Goal: Find specific page/section

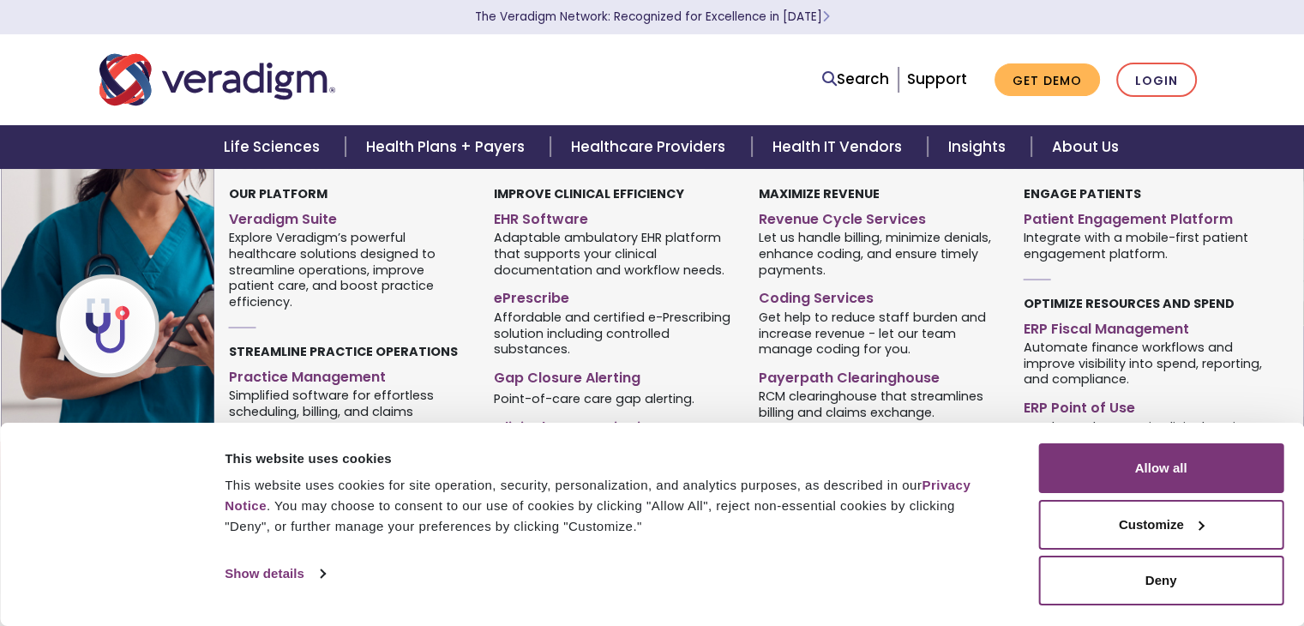
scroll to position [343, 0]
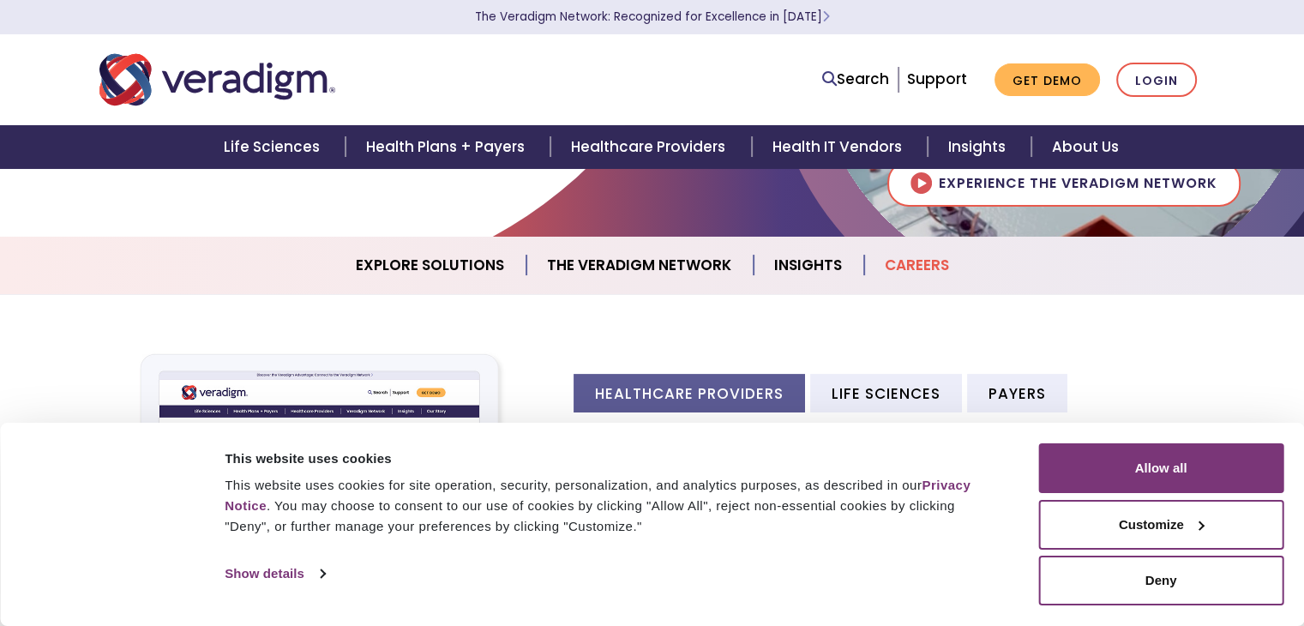
click at [911, 261] on link "Careers" at bounding box center [916, 265] width 105 height 44
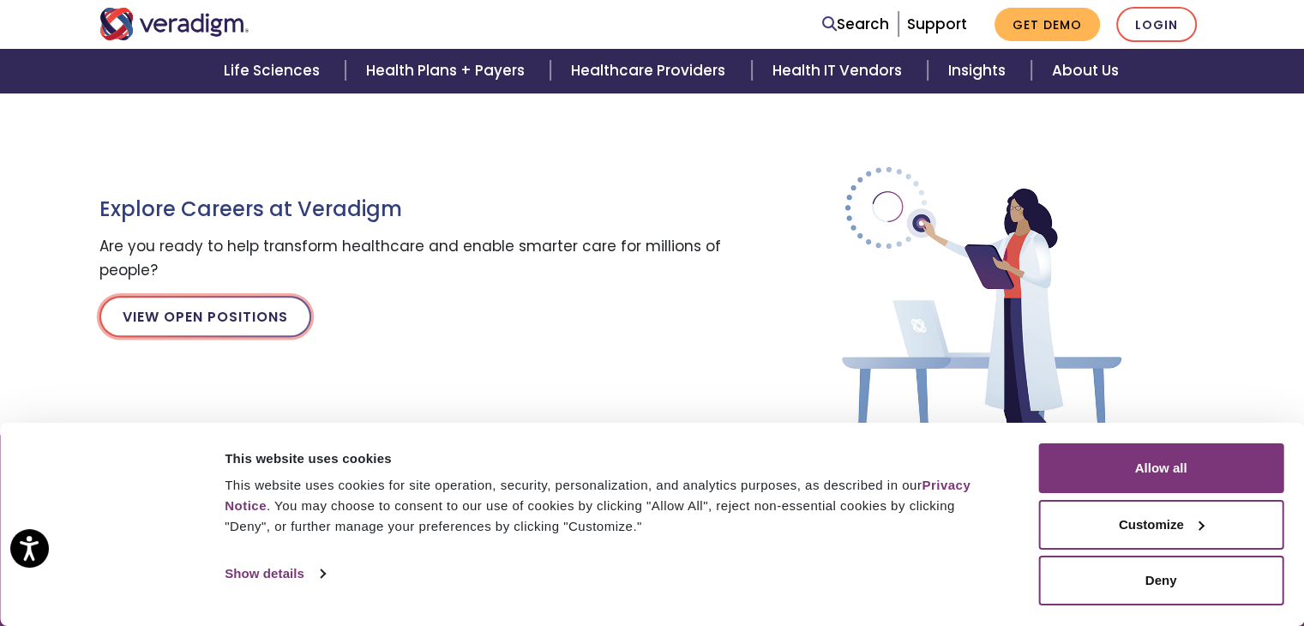
click at [145, 306] on link "View Open Positions" at bounding box center [205, 316] width 212 height 41
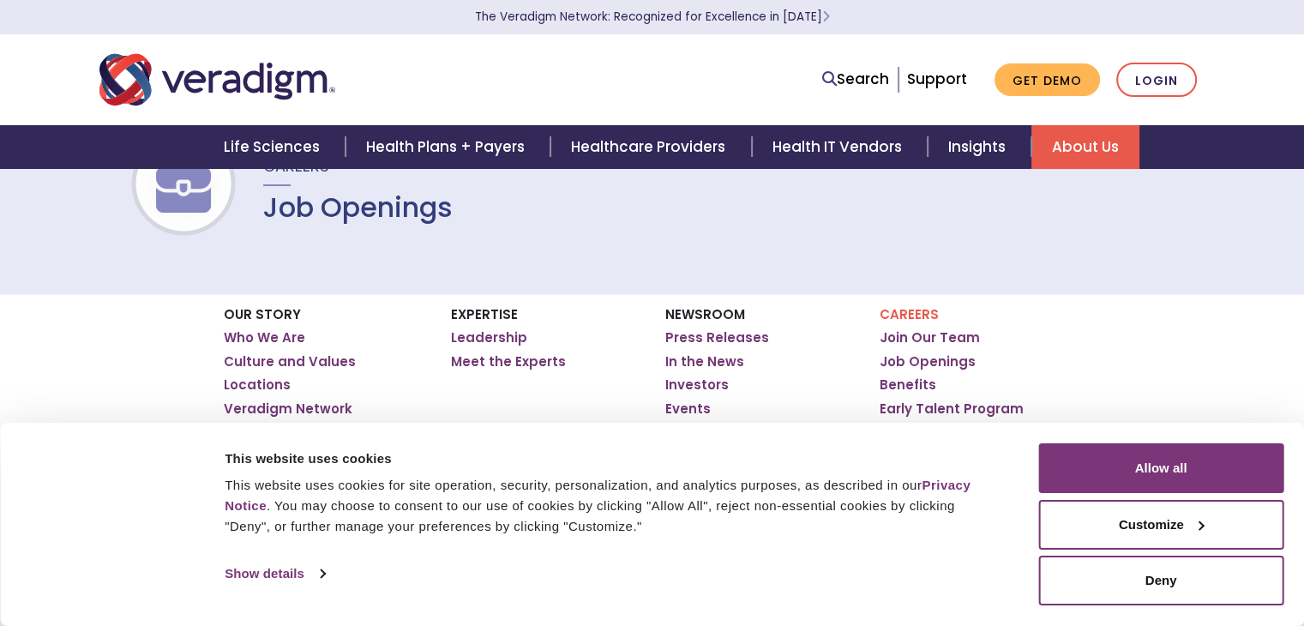
scroll to position [257, 0]
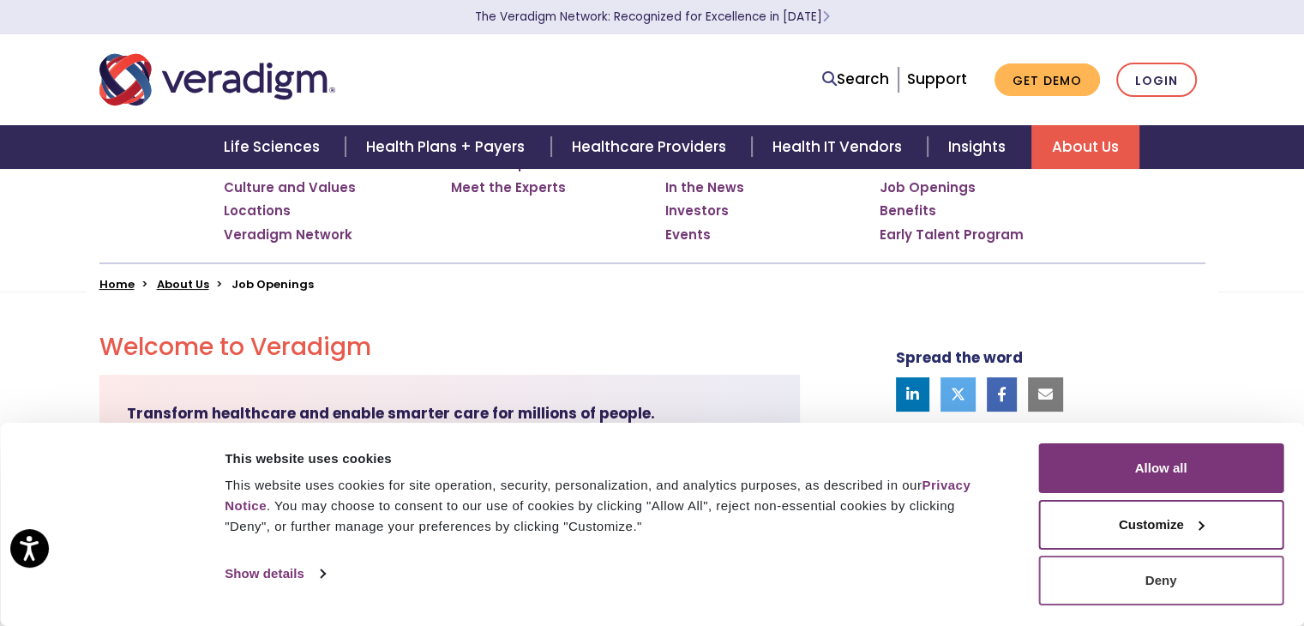
click at [1164, 577] on button "Deny" at bounding box center [1160, 581] width 245 height 50
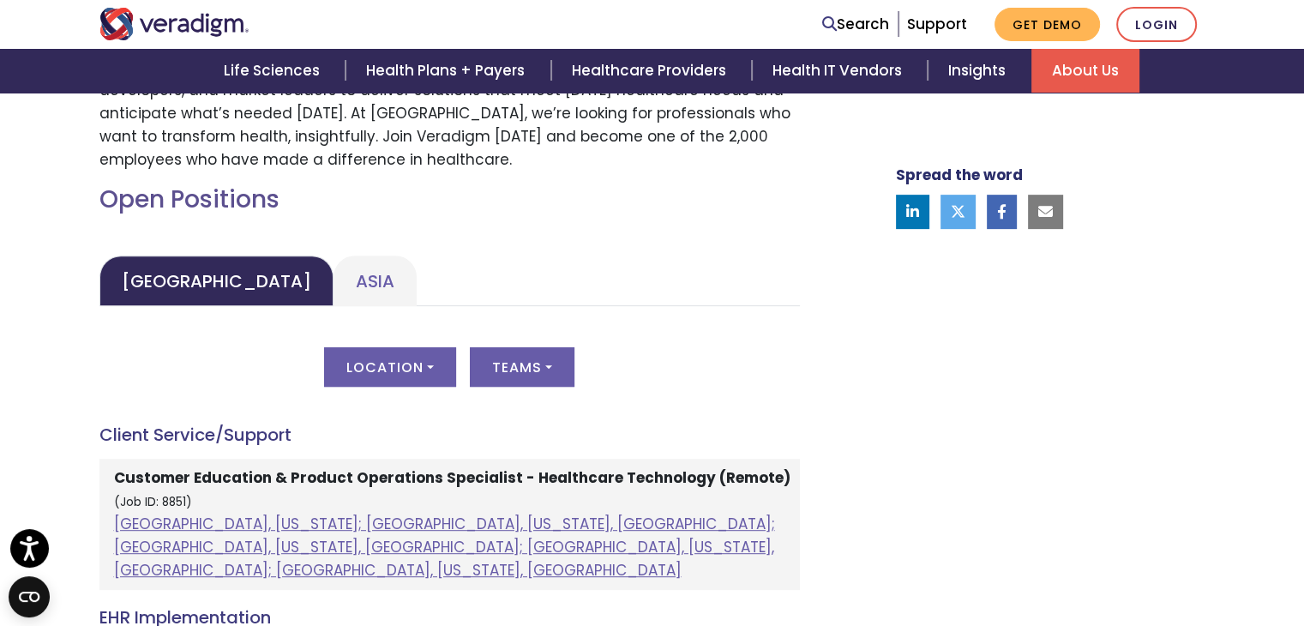
scroll to position [686, 0]
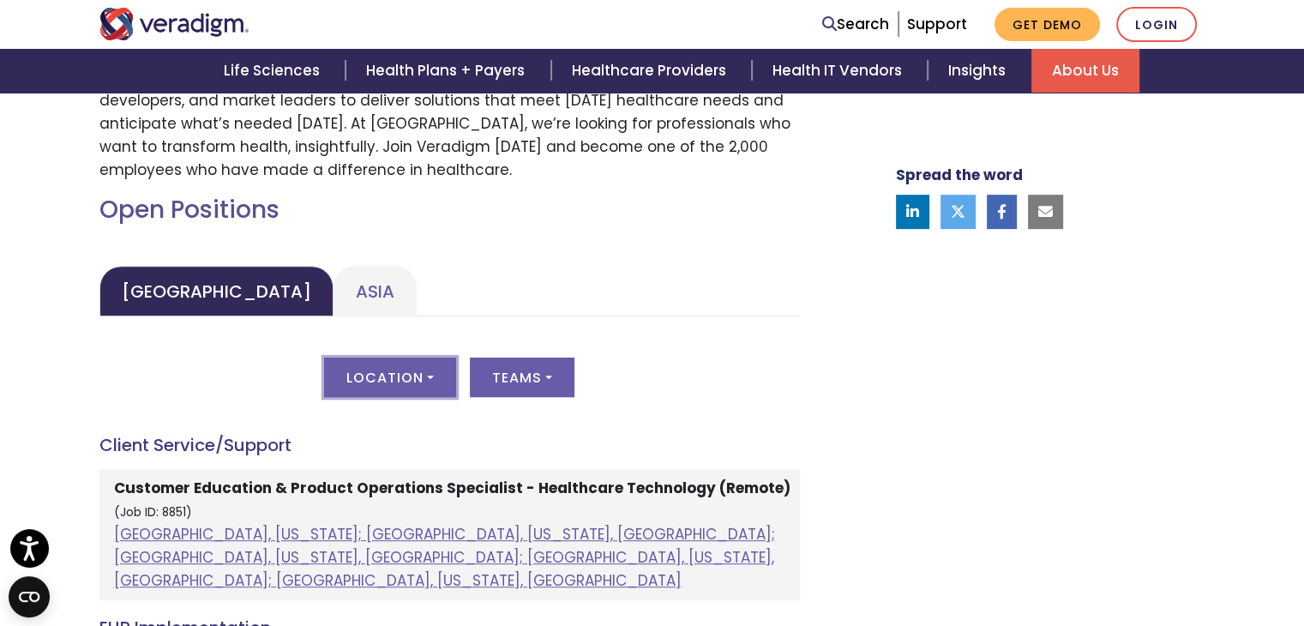
click at [402, 379] on button "Location" at bounding box center [390, 376] width 132 height 39
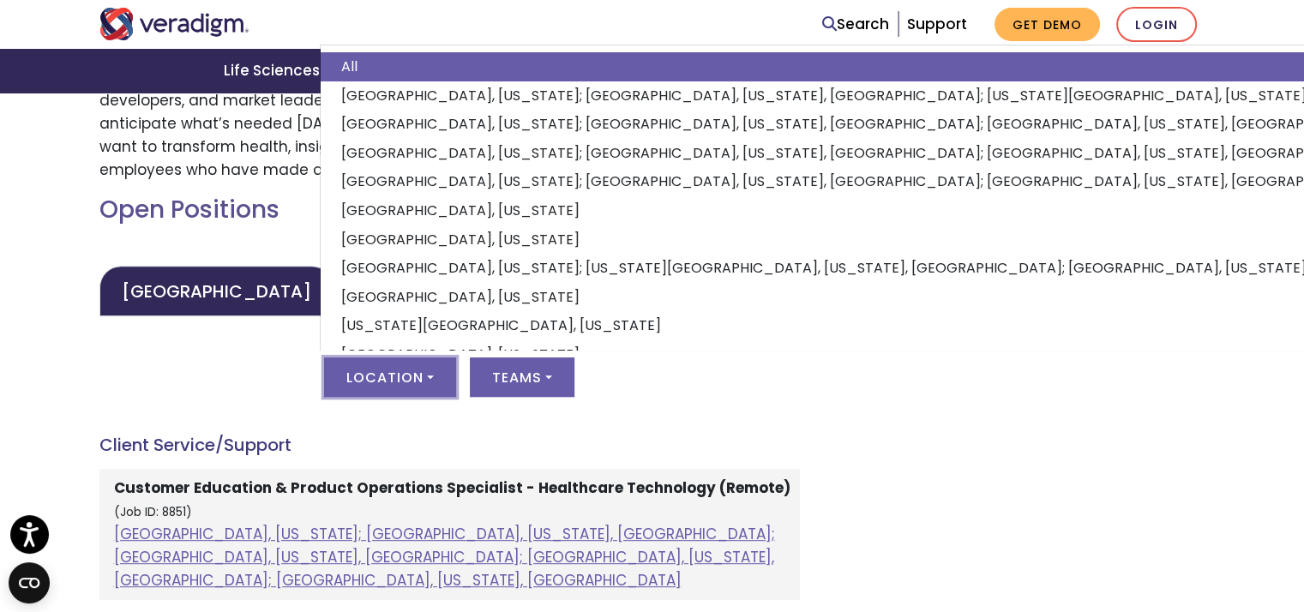
click at [402, 379] on button "Location" at bounding box center [390, 376] width 132 height 39
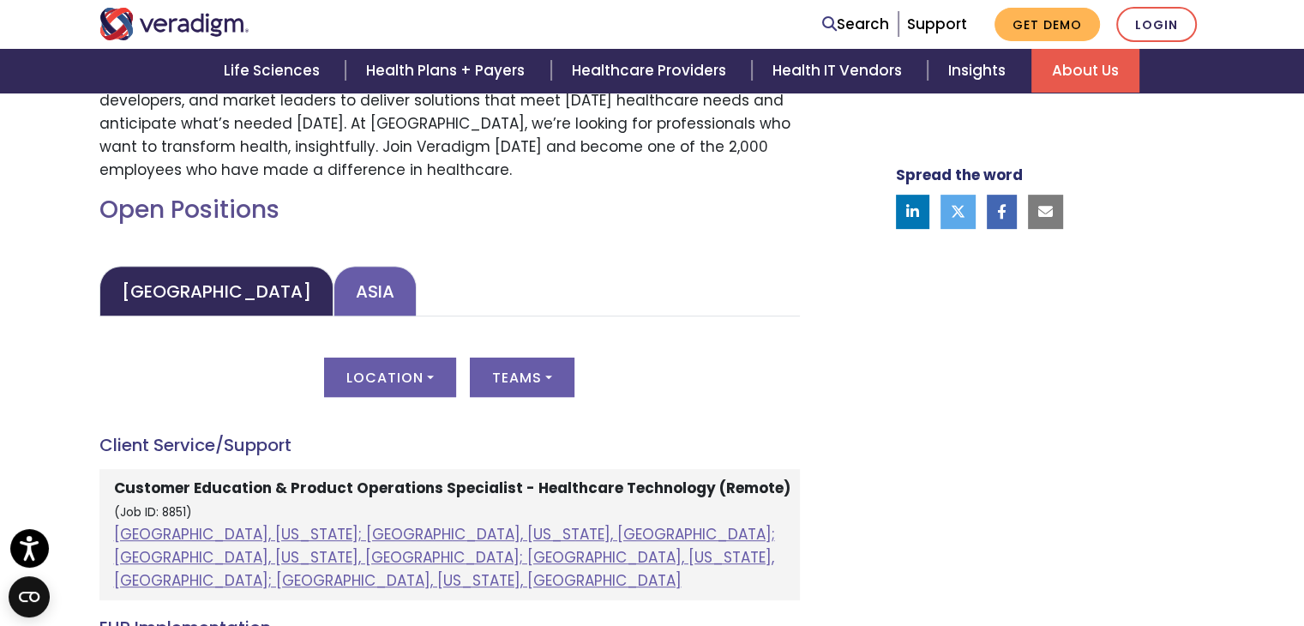
click at [333, 292] on link "Asia" at bounding box center [374, 291] width 83 height 51
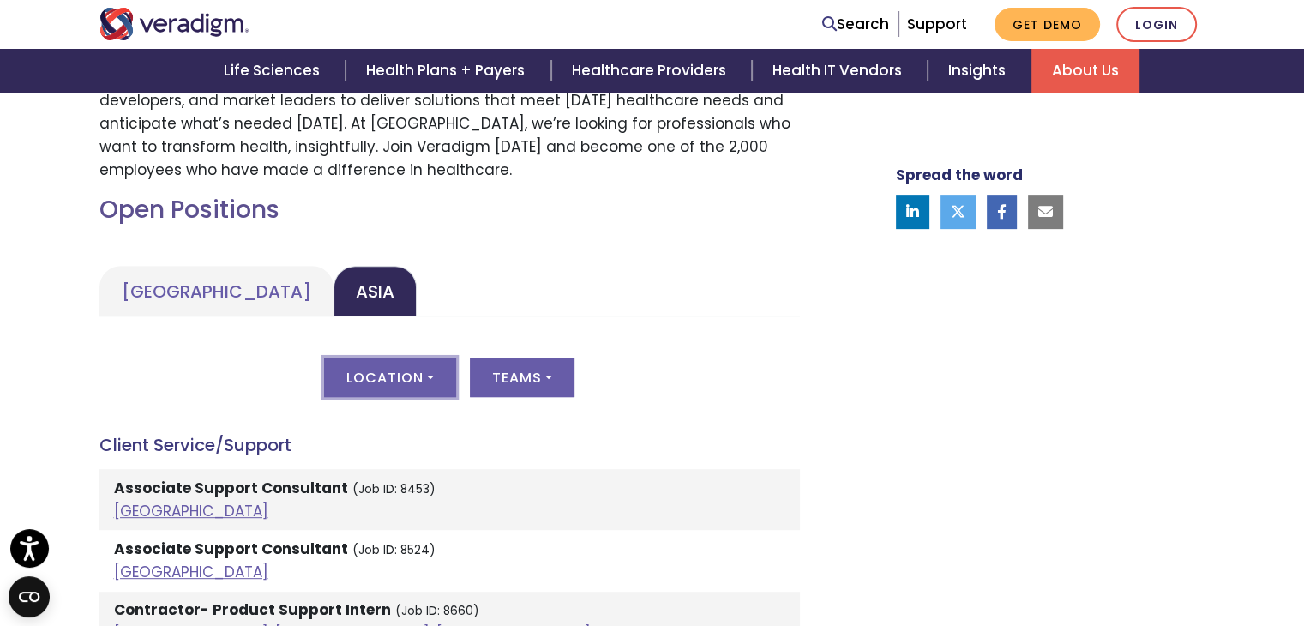
click at [433, 372] on button "Location" at bounding box center [390, 376] width 132 height 39
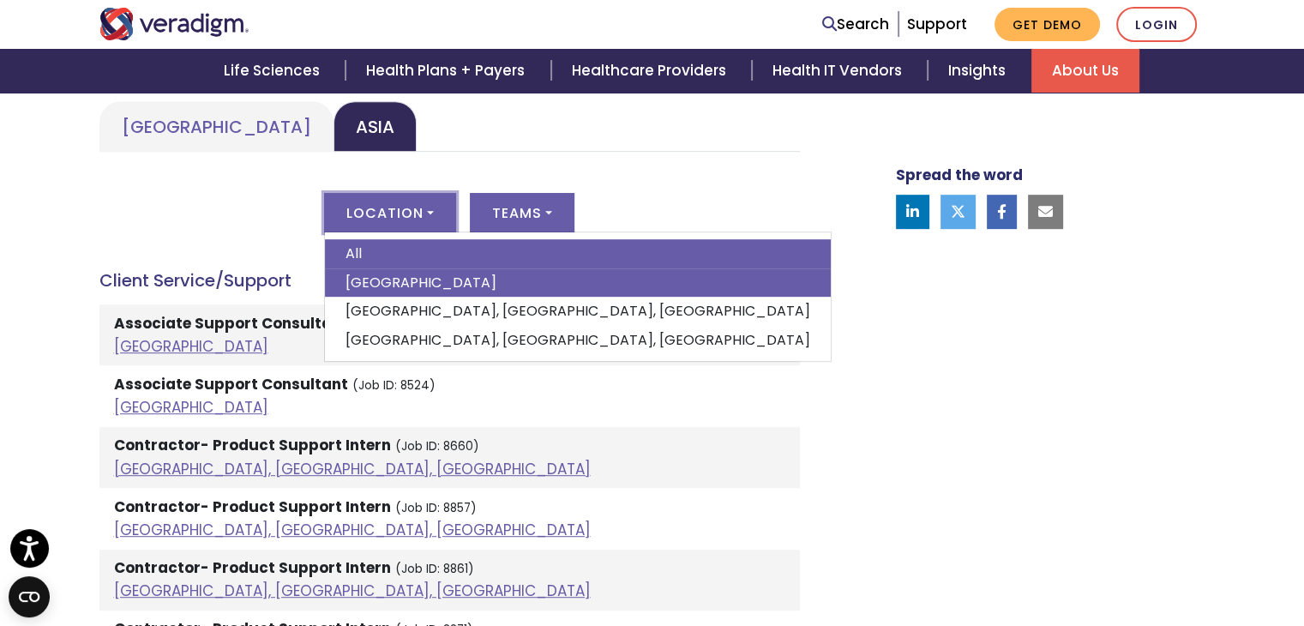
scroll to position [857, 0]
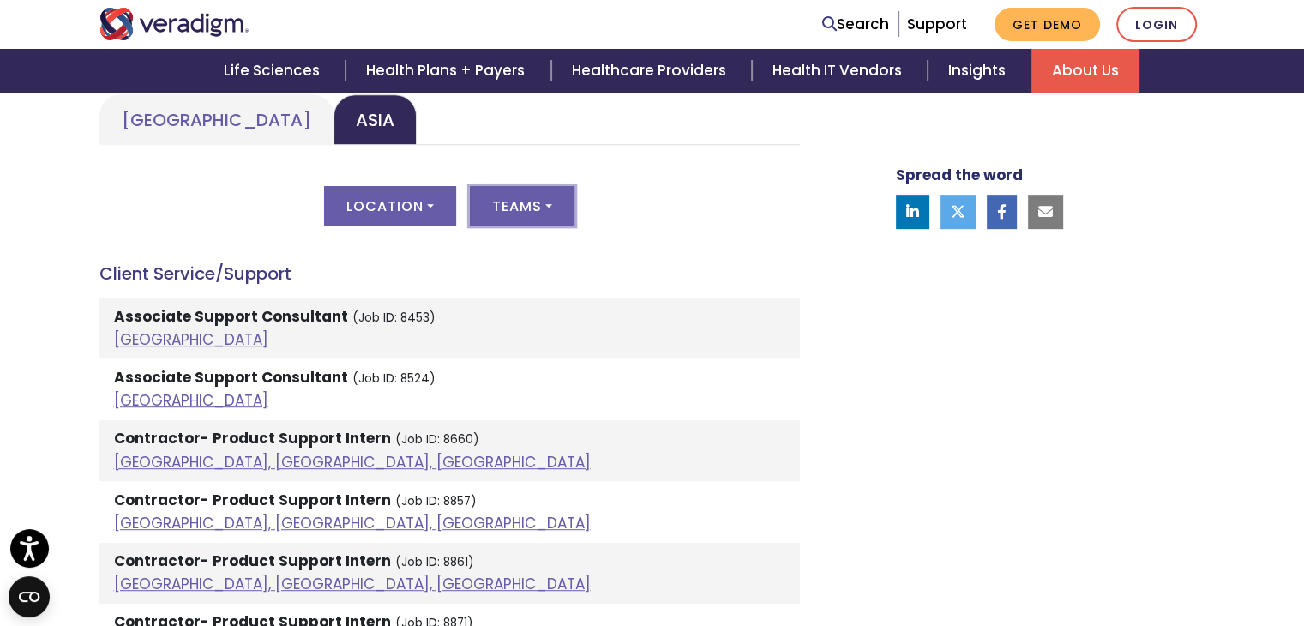
click at [533, 205] on button "Teams" at bounding box center [522, 205] width 105 height 39
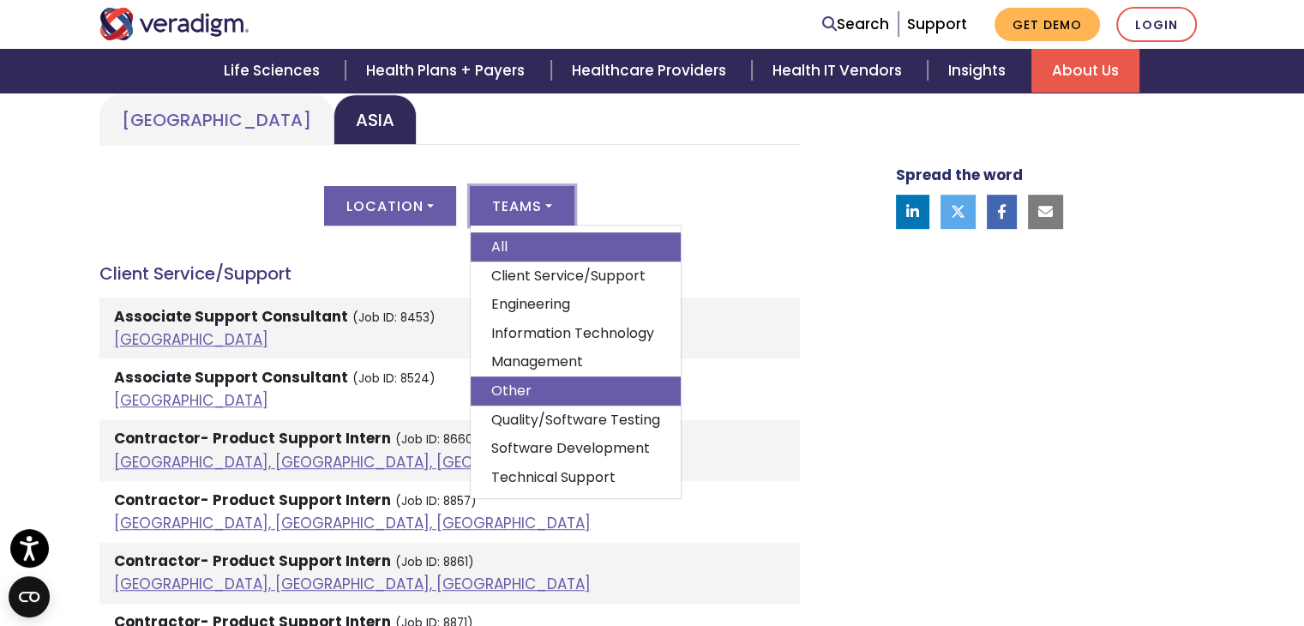
scroll to position [943, 0]
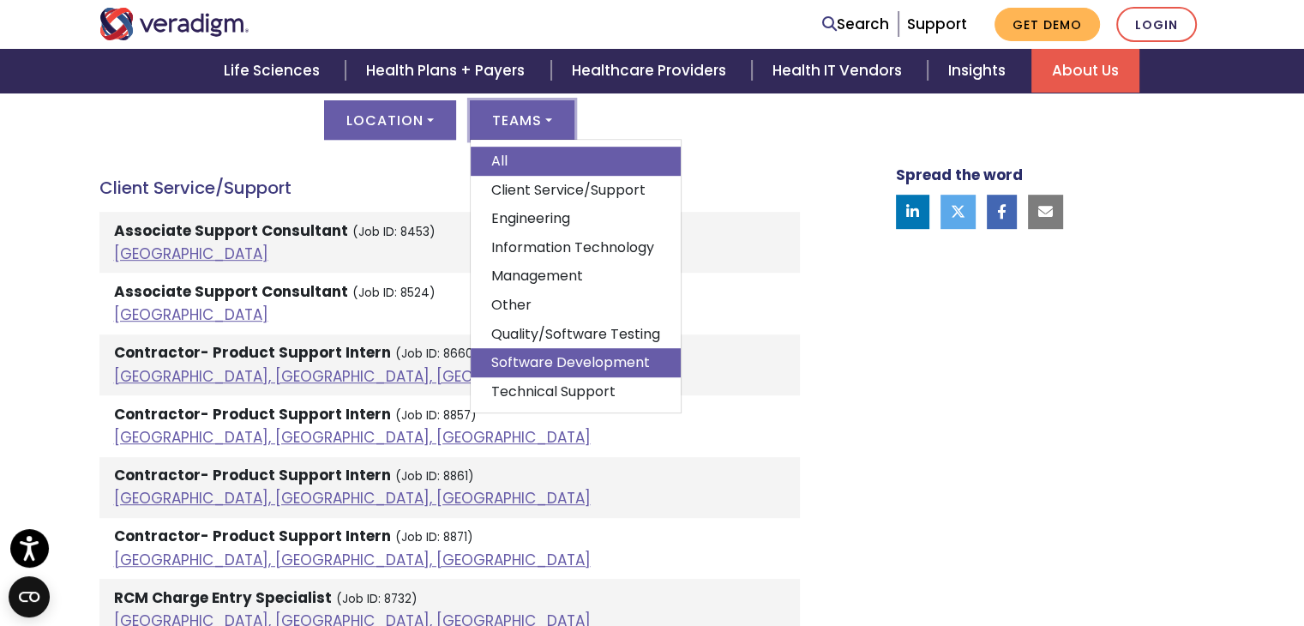
click at [590, 365] on link "Software Development" at bounding box center [576, 362] width 210 height 29
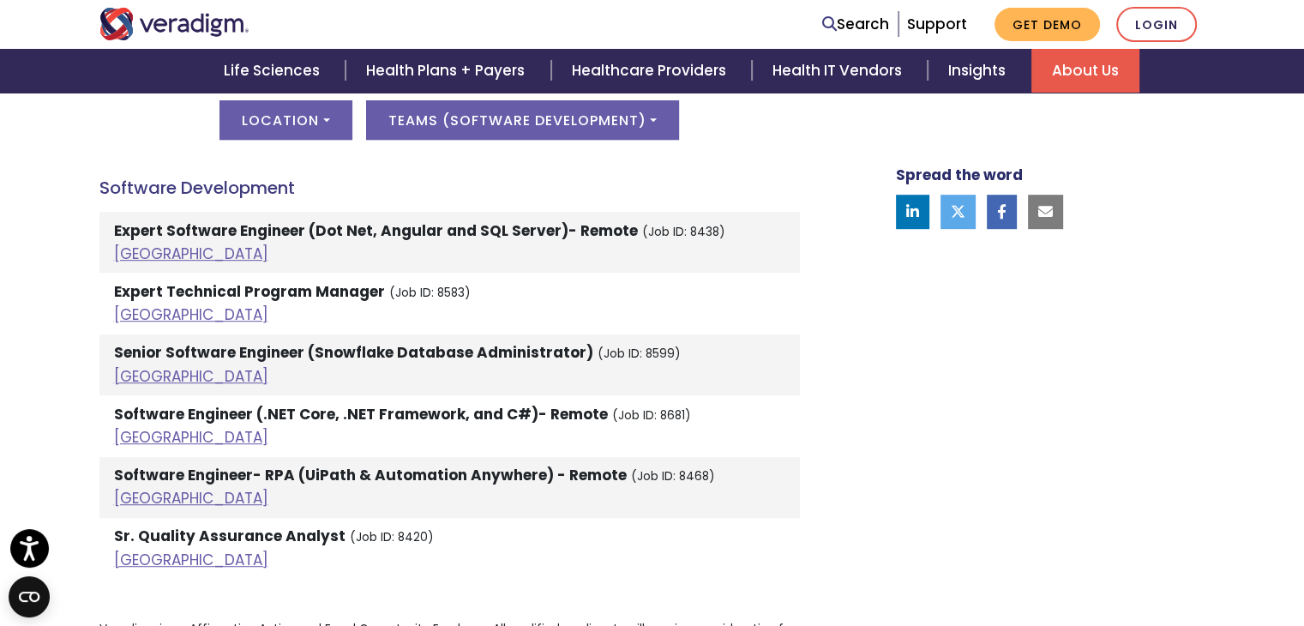
click at [251, 231] on strong "Expert Software Engineer (Dot Net, Angular and SQL Server)- Remote" at bounding box center [376, 230] width 524 height 21
click at [134, 248] on link "India" at bounding box center [191, 253] width 154 height 21
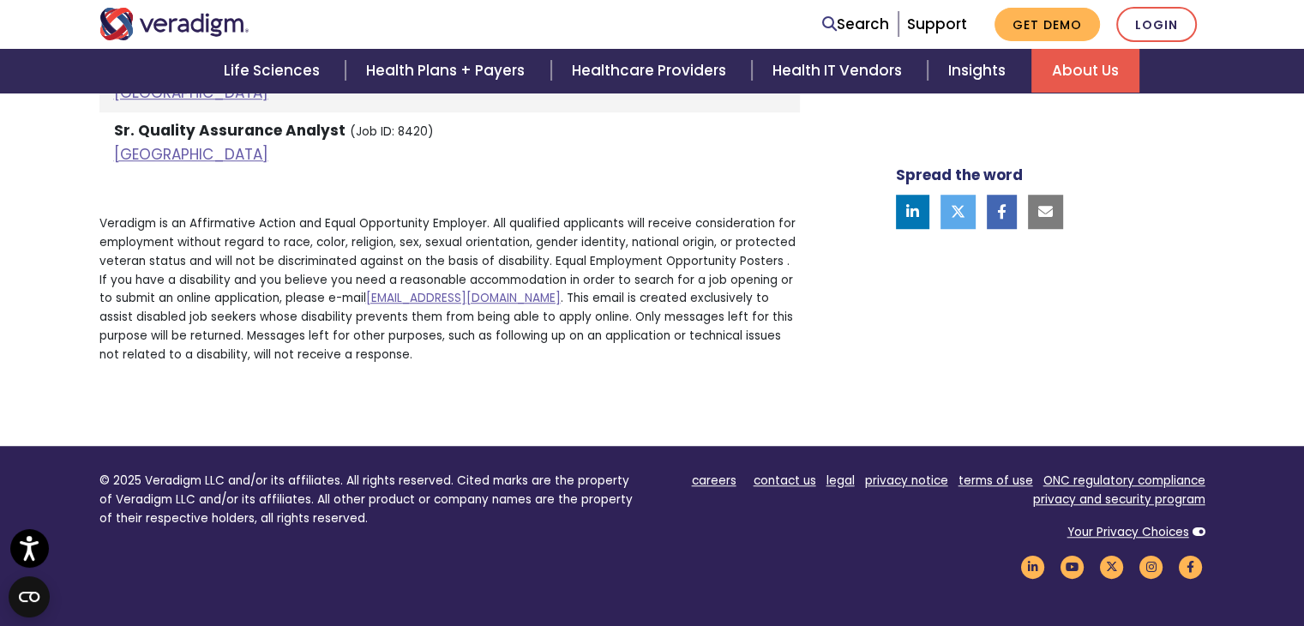
scroll to position [1372, 0]
